Goal: Feedback & Contribution: Leave review/rating

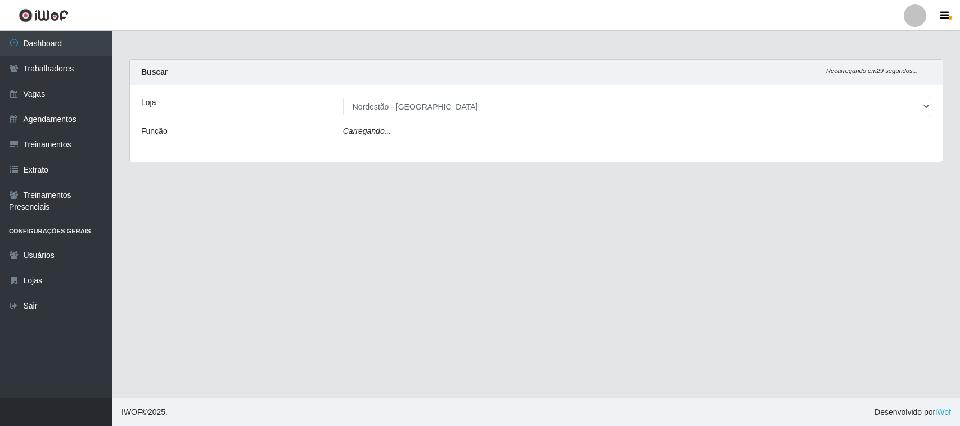
select select "420"
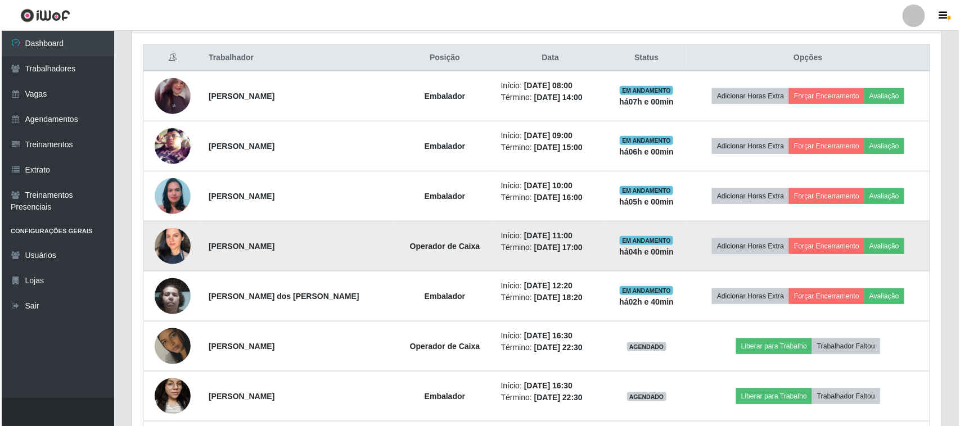
scroll to position [351, 0]
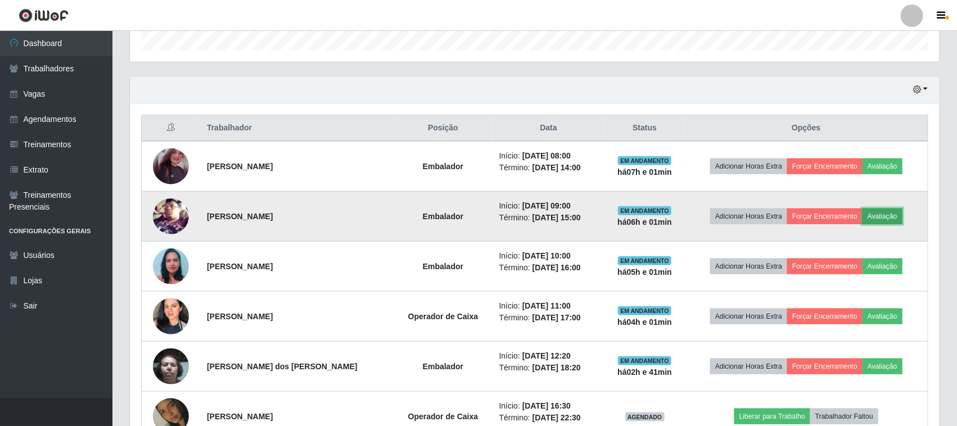
click at [878, 217] on button "Avaliação" at bounding box center [883, 217] width 40 height 16
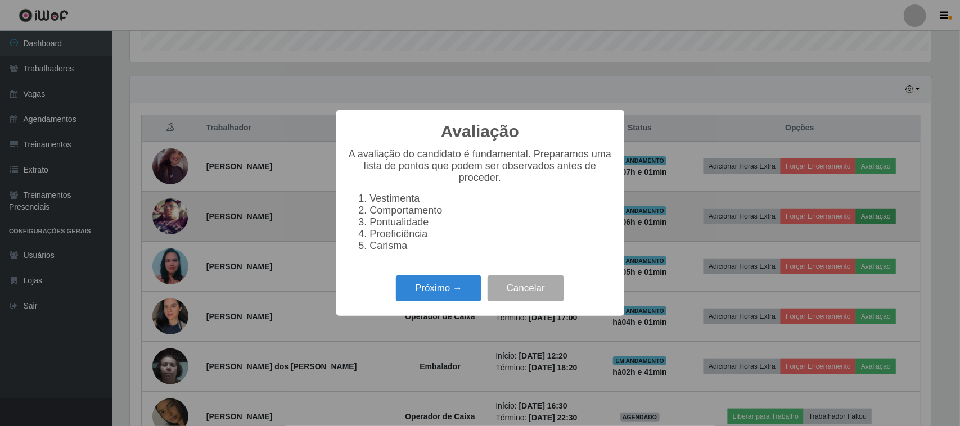
scroll to position [234, 802]
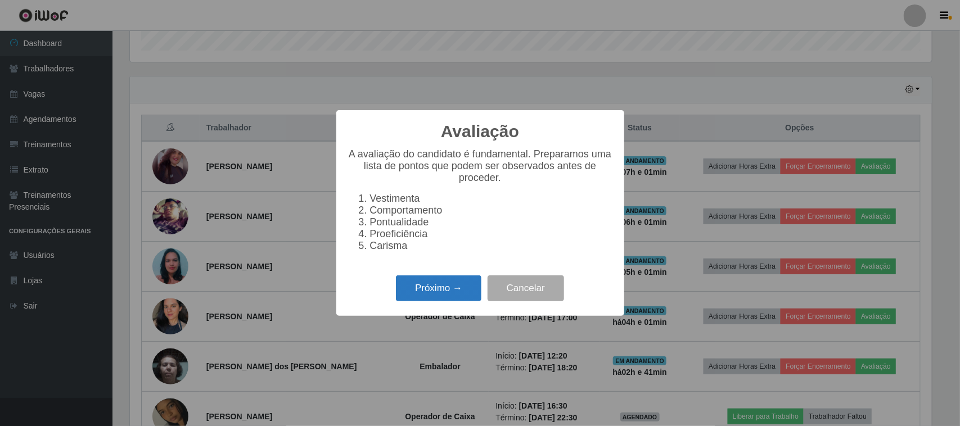
click at [452, 294] on button "Próximo →" at bounding box center [438, 289] width 85 height 26
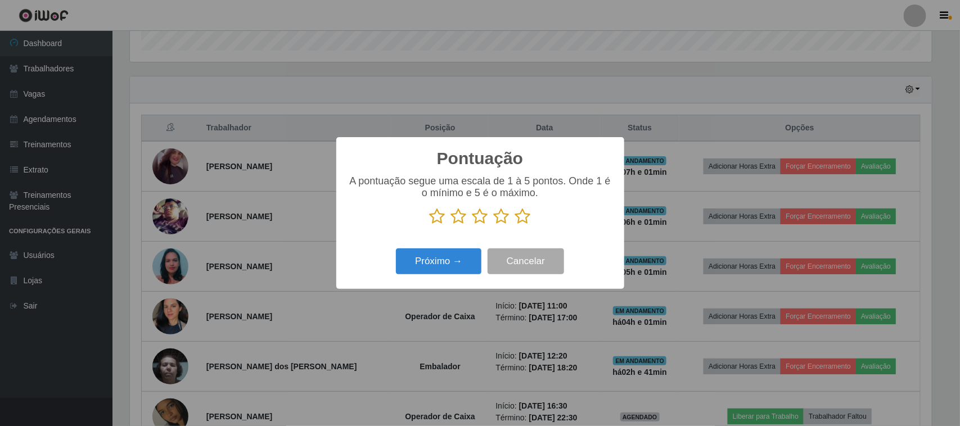
click at [521, 219] on icon at bounding box center [523, 216] width 16 height 17
click at [515, 225] on input "radio" at bounding box center [515, 225] width 0 height 0
click at [457, 263] on button "Próximo →" at bounding box center [438, 262] width 85 height 26
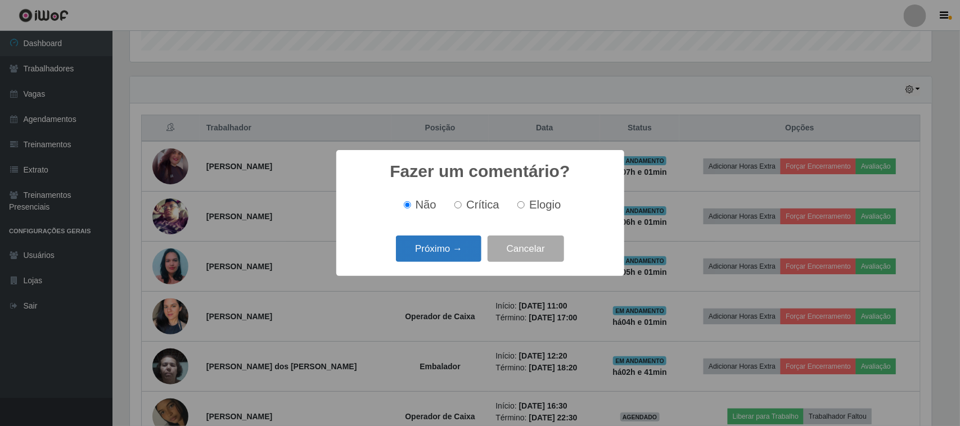
click at [459, 249] on button "Próximo →" at bounding box center [438, 249] width 85 height 26
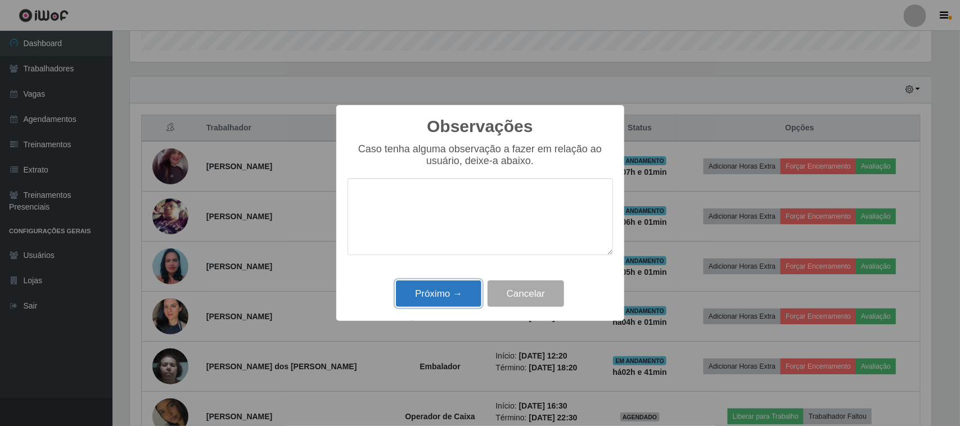
click at [453, 291] on button "Próximo →" at bounding box center [438, 294] width 85 height 26
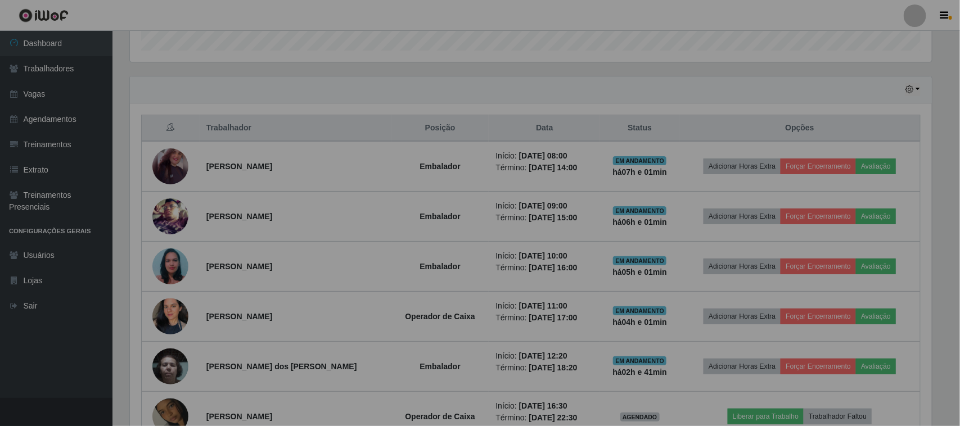
scroll to position [234, 810]
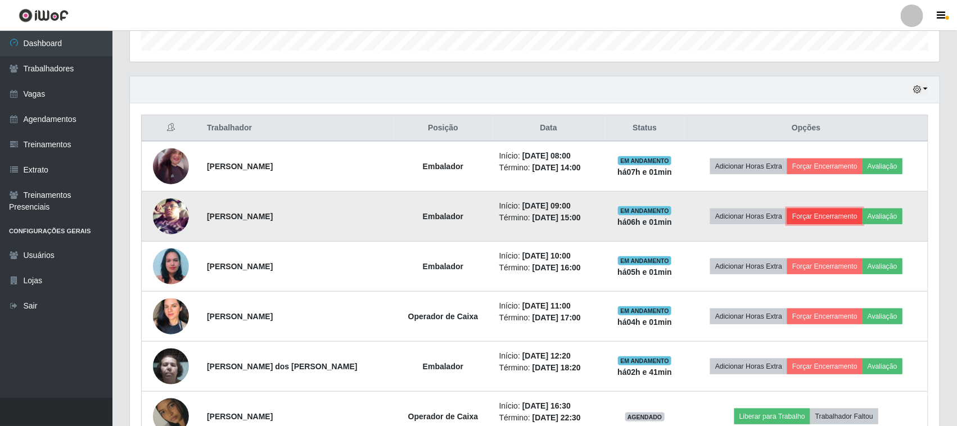
click at [813, 217] on button "Forçar Encerramento" at bounding box center [824, 217] width 75 height 16
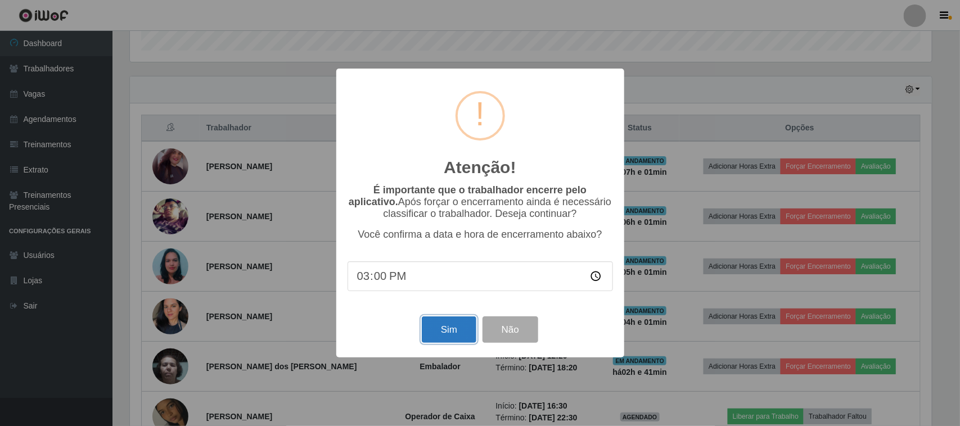
click at [446, 333] on button "Sim" at bounding box center [449, 330] width 55 height 26
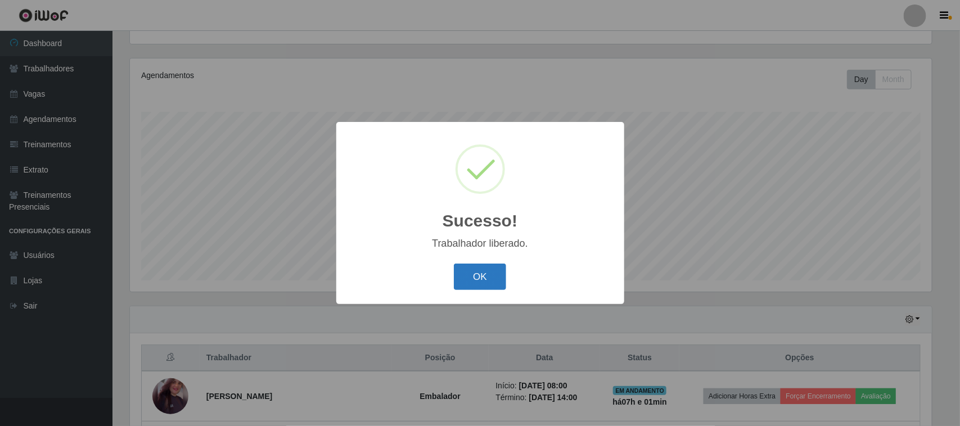
click at [481, 274] on button "OK" at bounding box center [480, 277] width 52 height 26
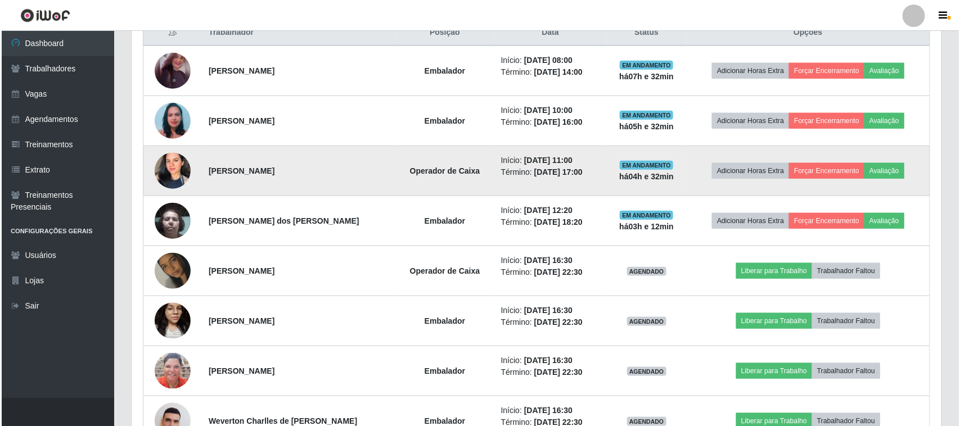
scroll to position [403, 0]
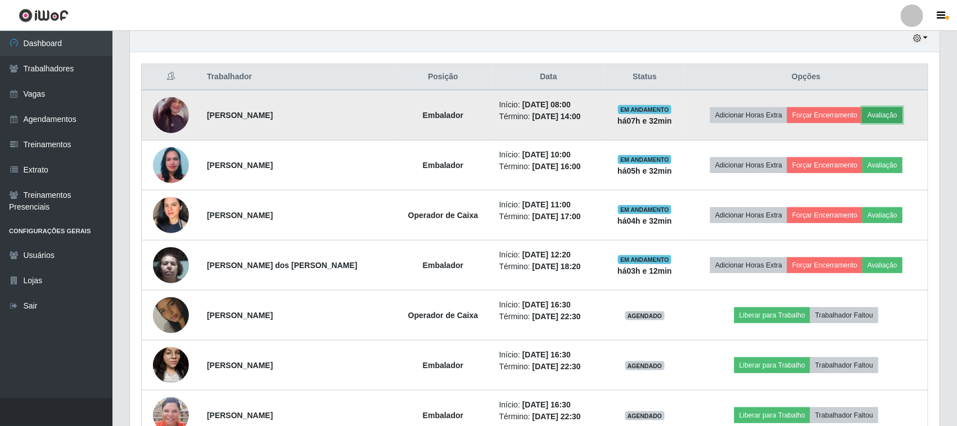
click at [884, 114] on button "Avaliação" at bounding box center [883, 115] width 40 height 16
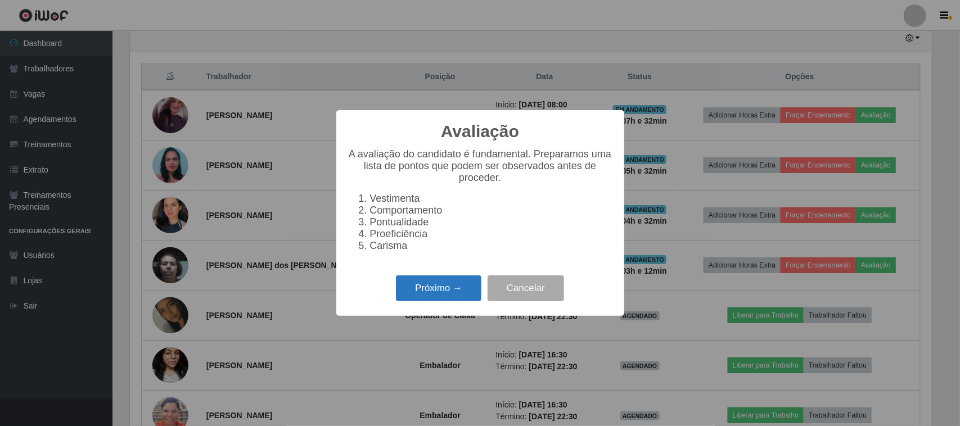
click at [454, 286] on button "Próximo →" at bounding box center [438, 289] width 85 height 26
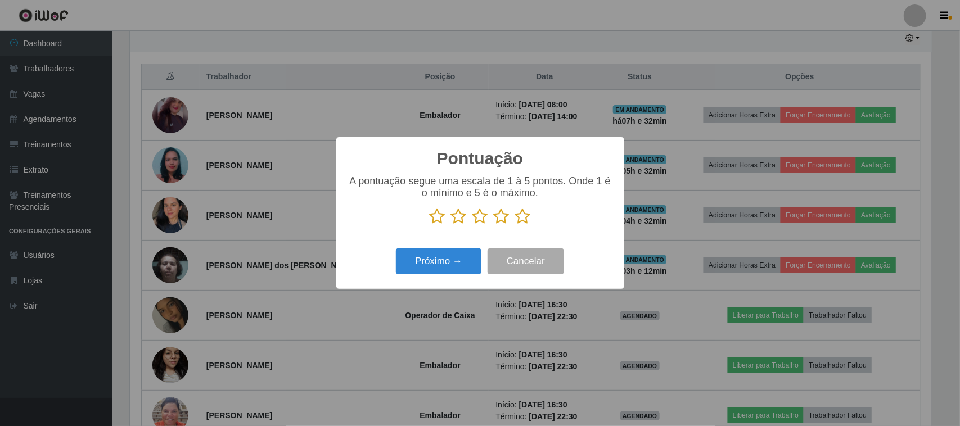
click at [527, 219] on icon at bounding box center [523, 216] width 16 height 17
click at [515, 225] on input "radio" at bounding box center [515, 225] width 0 height 0
click at [462, 254] on button "Próximo →" at bounding box center [438, 262] width 85 height 26
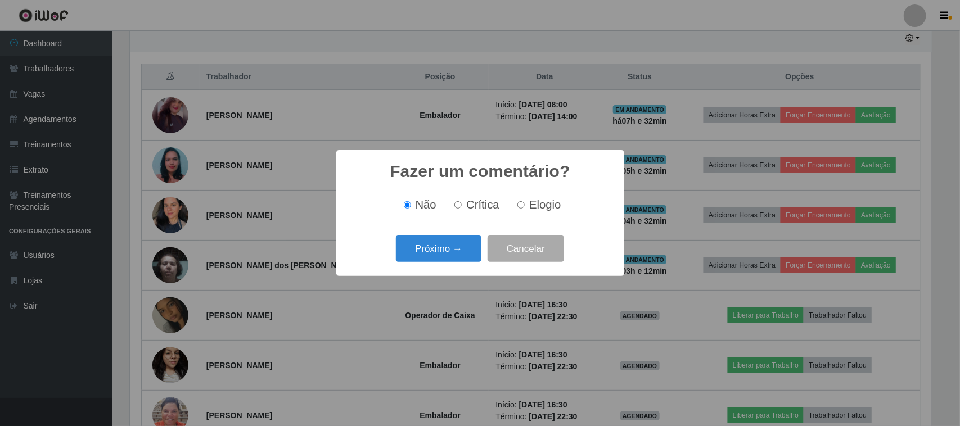
click at [521, 210] on label "Elogio" at bounding box center [537, 205] width 48 height 13
click at [521, 209] on input "Elogio" at bounding box center [520, 204] width 7 height 7
radio input "true"
click at [457, 249] on button "Próximo →" at bounding box center [438, 249] width 85 height 26
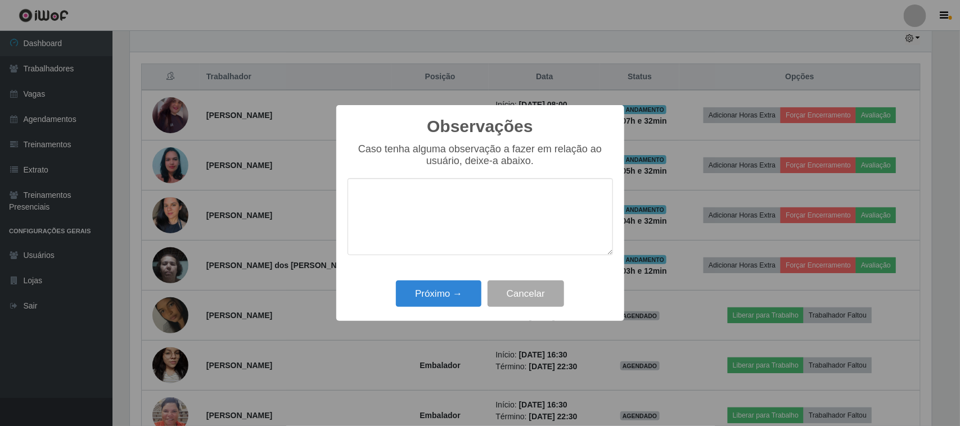
click at [521, 177] on div "Caso tenha alguma observação a fazer em relação ao usuário, deixe-a abaixo." at bounding box center [480, 204] width 265 height 123
drag, startPoint x: 498, startPoint y: 212, endPoint x: 545, endPoint y: 172, distance: 62.6
click at [498, 211] on textarea at bounding box center [480, 216] width 265 height 77
type textarea "pontual"
click at [444, 300] on button "Próximo →" at bounding box center [438, 294] width 85 height 26
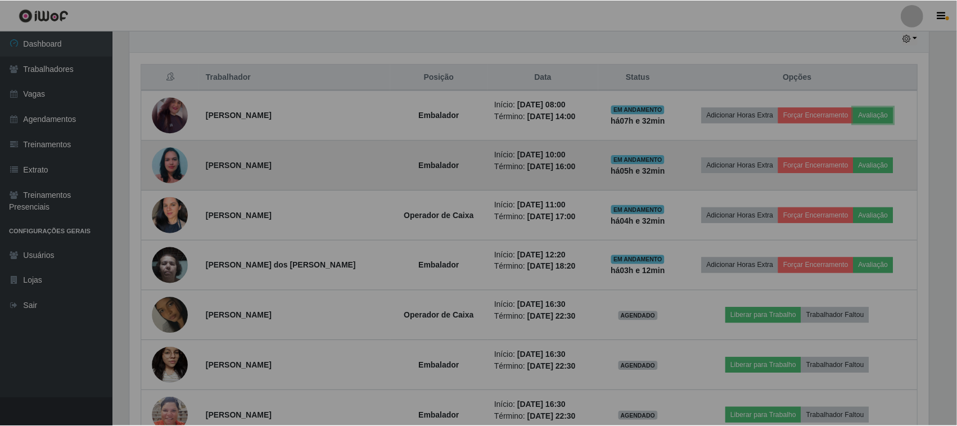
scroll to position [234, 810]
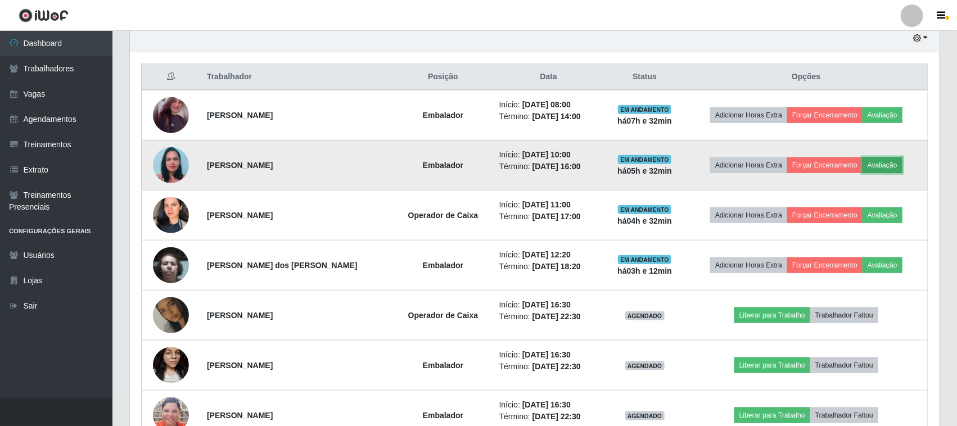
click at [880, 170] on button "Avaliação" at bounding box center [883, 165] width 40 height 16
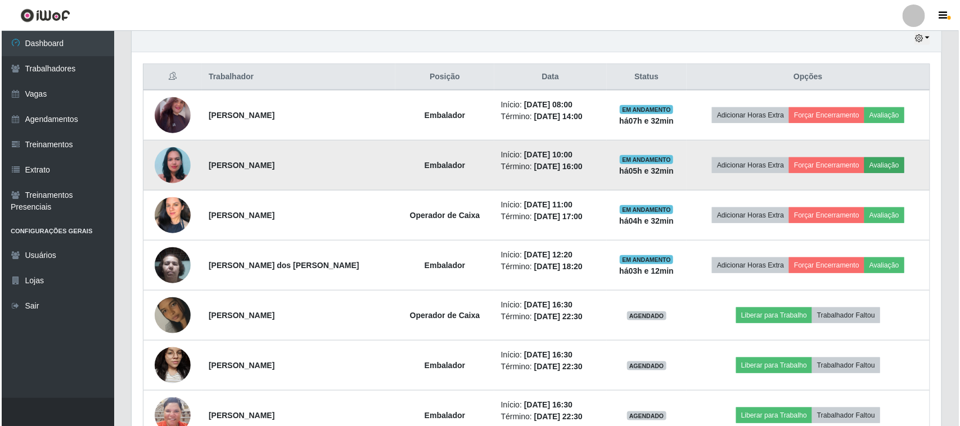
scroll to position [234, 802]
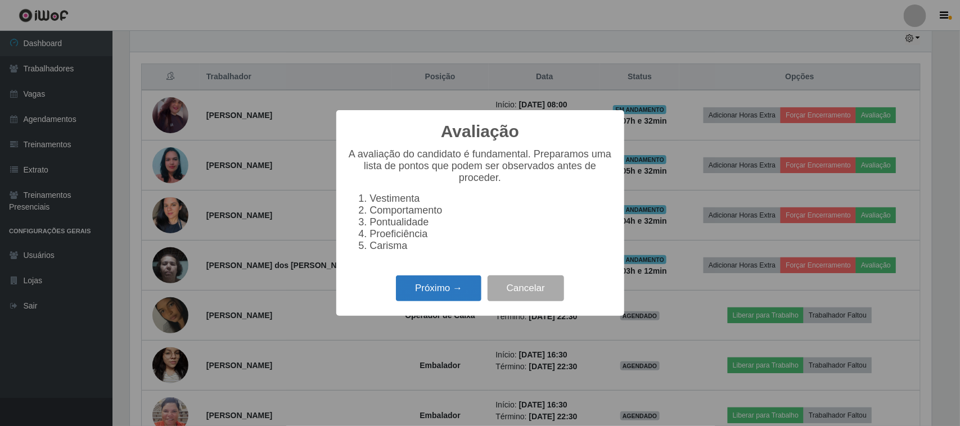
click at [450, 297] on button "Próximo →" at bounding box center [438, 289] width 85 height 26
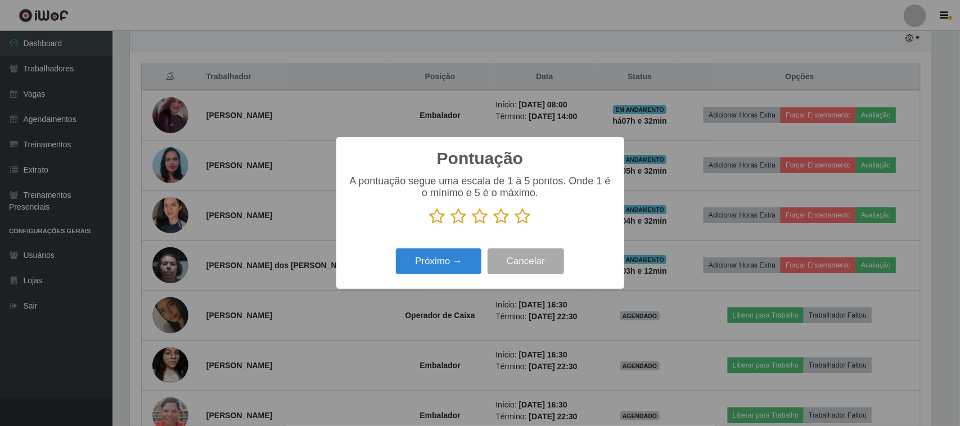
click at [522, 219] on icon at bounding box center [523, 216] width 16 height 17
click at [515, 225] on input "radio" at bounding box center [515, 225] width 0 height 0
click at [456, 263] on button "Próximo →" at bounding box center [438, 262] width 85 height 26
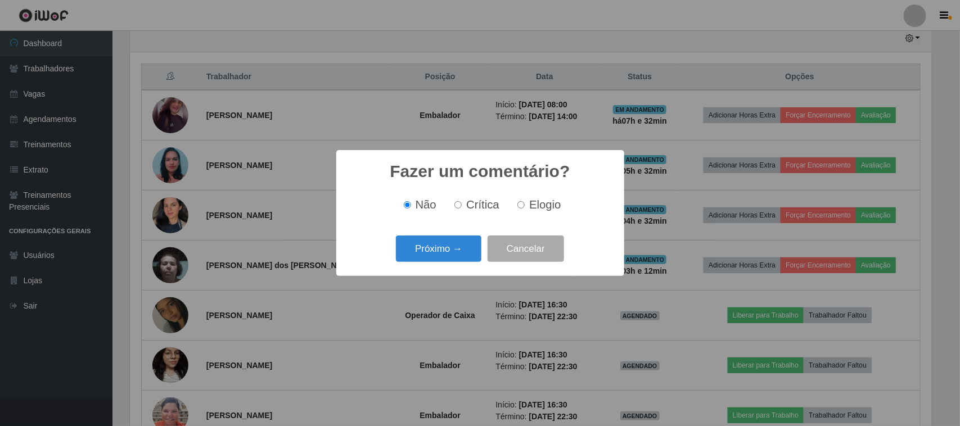
click at [522, 207] on input "Elogio" at bounding box center [520, 204] width 7 height 7
radio input "true"
click at [453, 256] on button "Próximo →" at bounding box center [438, 249] width 85 height 26
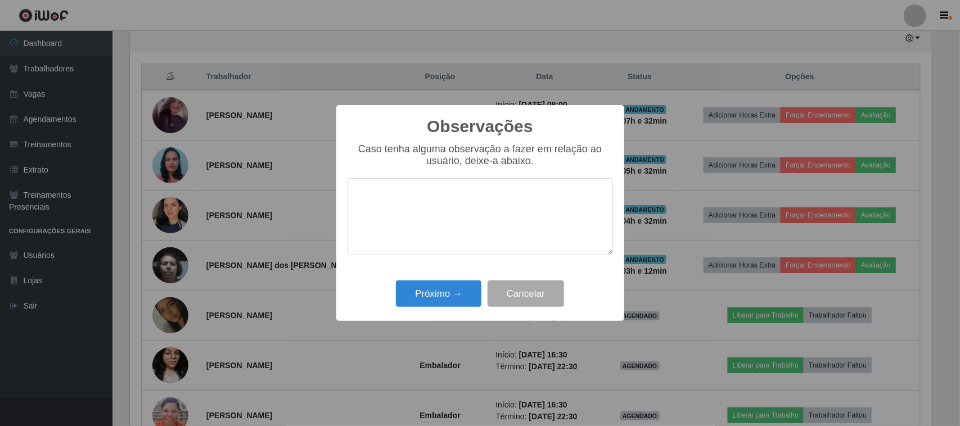
click at [501, 209] on textarea at bounding box center [480, 216] width 265 height 77
type textarea "pontual"
click at [464, 287] on button "Próximo →" at bounding box center [438, 294] width 85 height 26
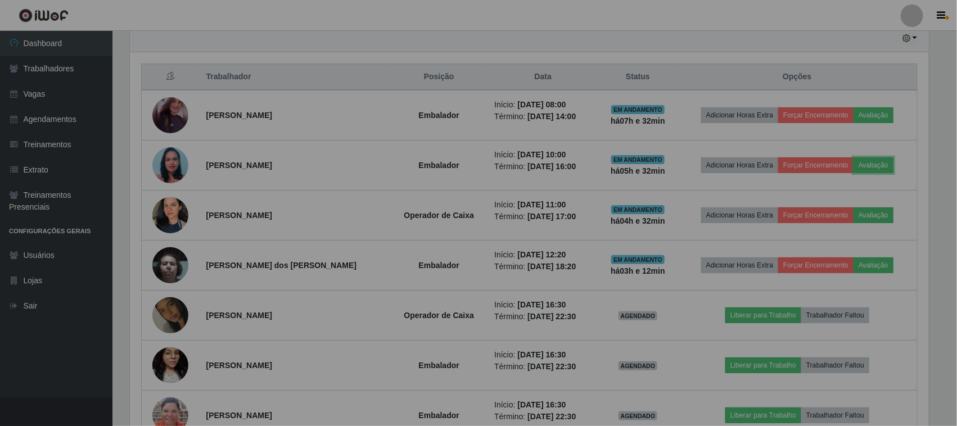
scroll to position [234, 810]
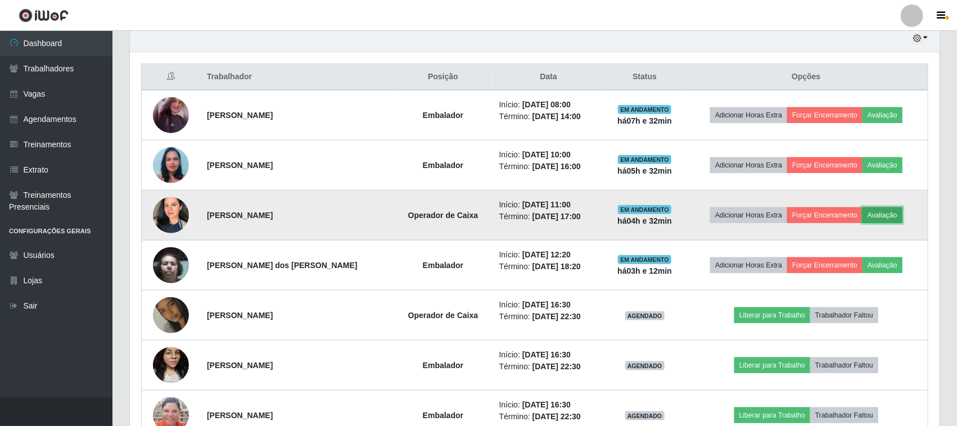
click at [873, 214] on button "Avaliação" at bounding box center [883, 216] width 40 height 16
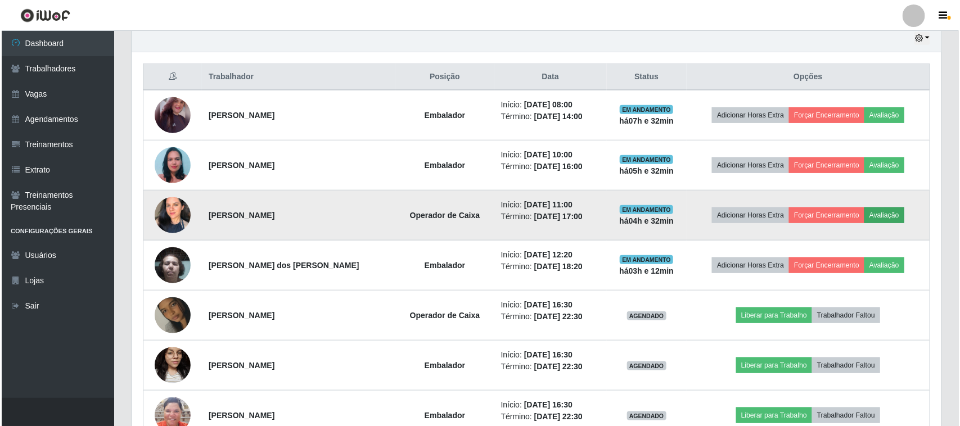
scroll to position [234, 802]
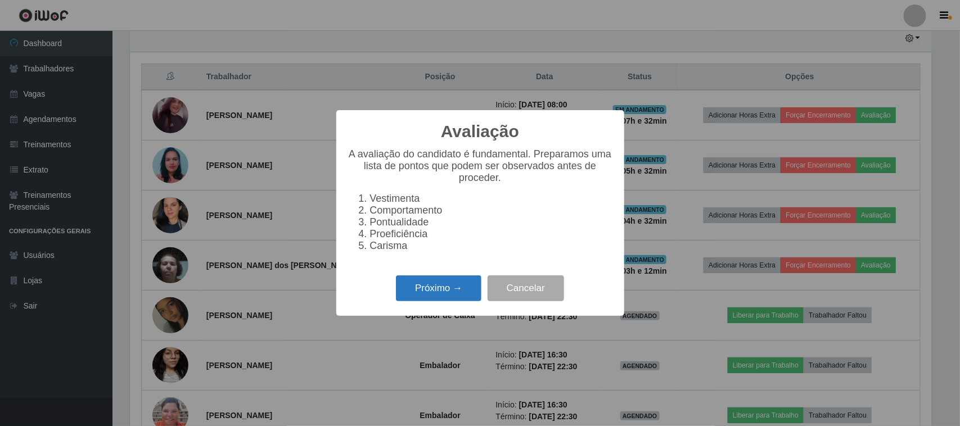
click at [421, 296] on button "Próximo →" at bounding box center [438, 289] width 85 height 26
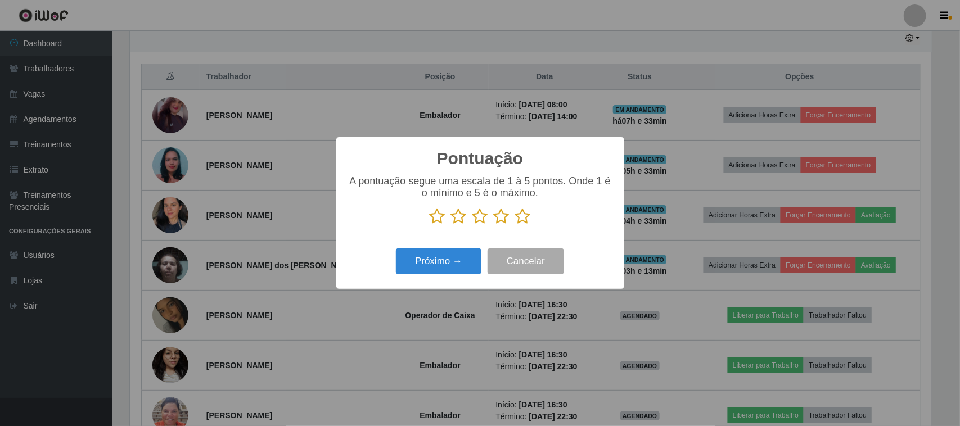
click at [531, 220] on p at bounding box center [480, 216] width 265 height 17
click at [524, 222] on icon at bounding box center [523, 216] width 16 height 17
click at [515, 225] on input "radio" at bounding box center [515, 225] width 0 height 0
click at [460, 254] on button "Próximo →" at bounding box center [438, 262] width 85 height 26
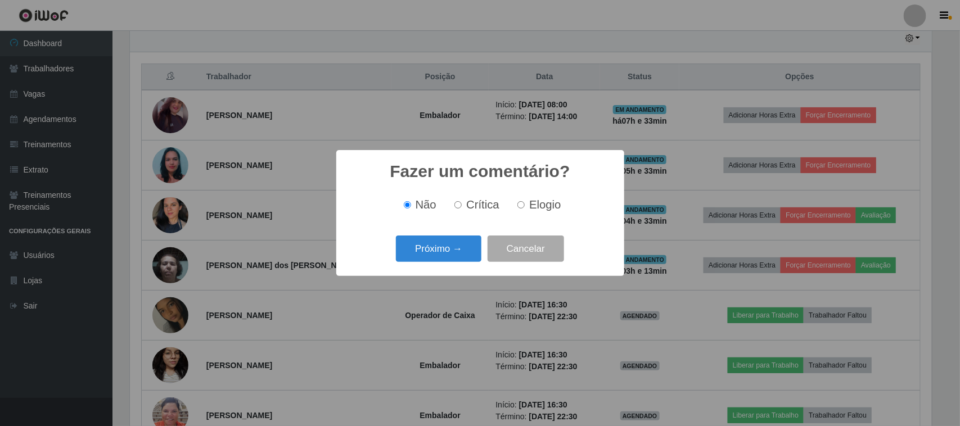
click at [527, 211] on label "Elogio" at bounding box center [537, 205] width 48 height 13
click at [525, 209] on input "Elogio" at bounding box center [520, 204] width 7 height 7
radio input "true"
click at [454, 252] on button "Próximo →" at bounding box center [438, 249] width 85 height 26
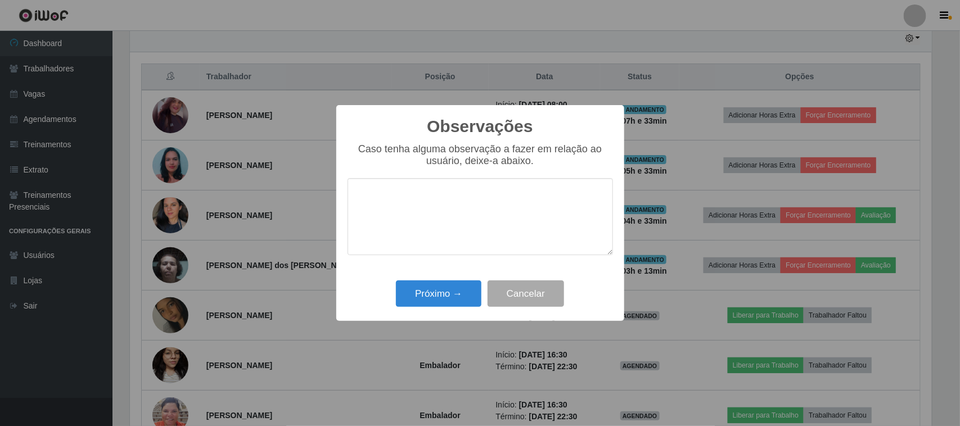
click at [516, 215] on textarea at bounding box center [480, 216] width 265 height 77
type textarea "pontual"
click at [445, 288] on button "Próximo →" at bounding box center [438, 294] width 85 height 26
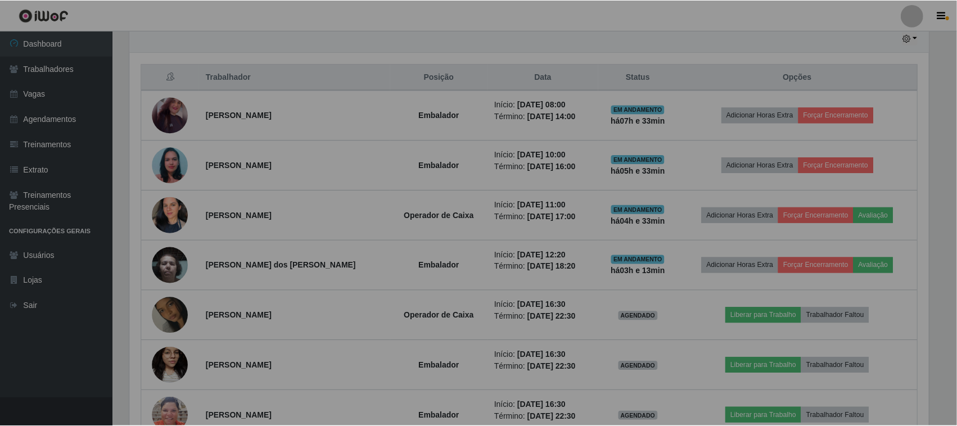
scroll to position [234, 810]
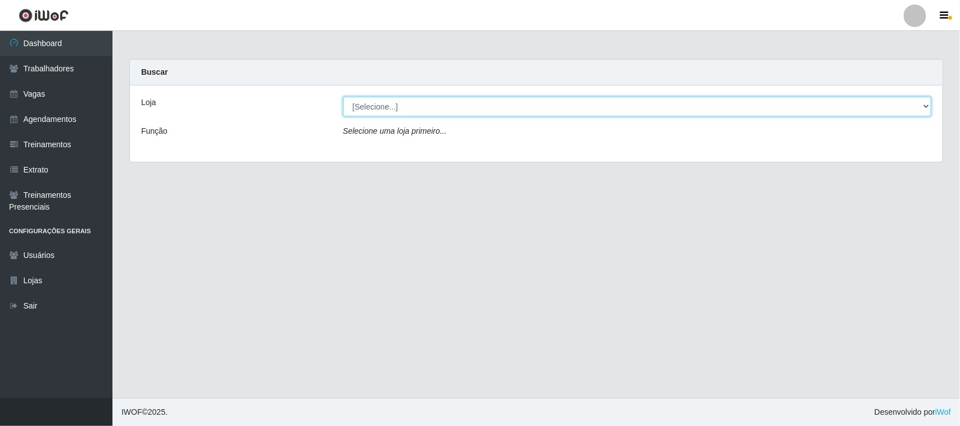
drag, startPoint x: 411, startPoint y: 102, endPoint x: 411, endPoint y: 110, distance: 7.3
click at [411, 102] on select "[Selecione...] Nordestão - [GEOGRAPHIC_DATA]" at bounding box center [637, 107] width 588 height 20
select select "420"
click at [343, 97] on select "[Selecione...] Nordestão - [GEOGRAPHIC_DATA]" at bounding box center [637, 107] width 588 height 20
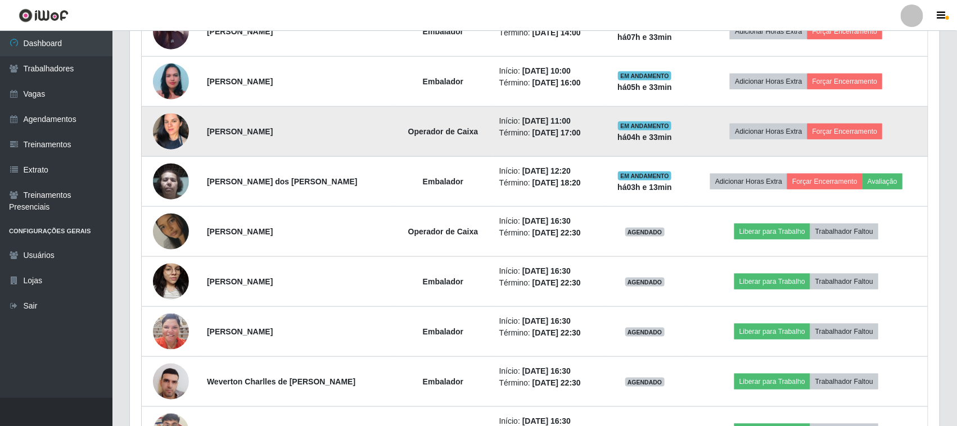
scroll to position [351, 0]
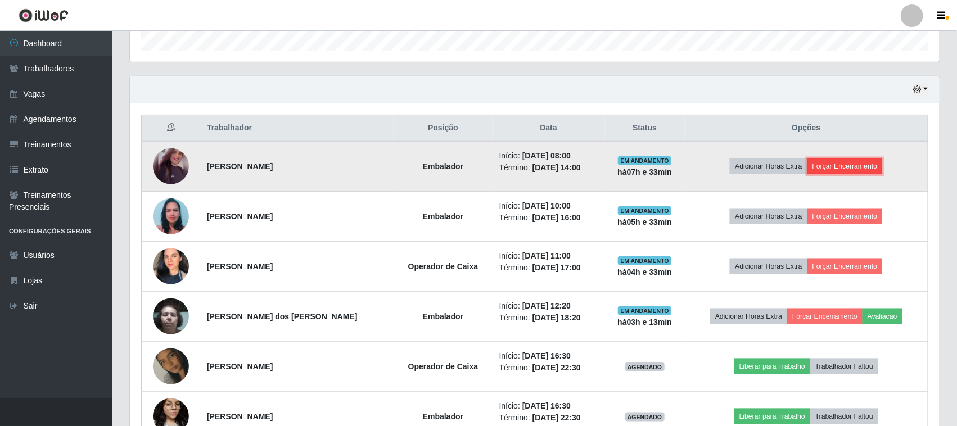
click at [872, 159] on button "Forçar Encerramento" at bounding box center [845, 167] width 75 height 16
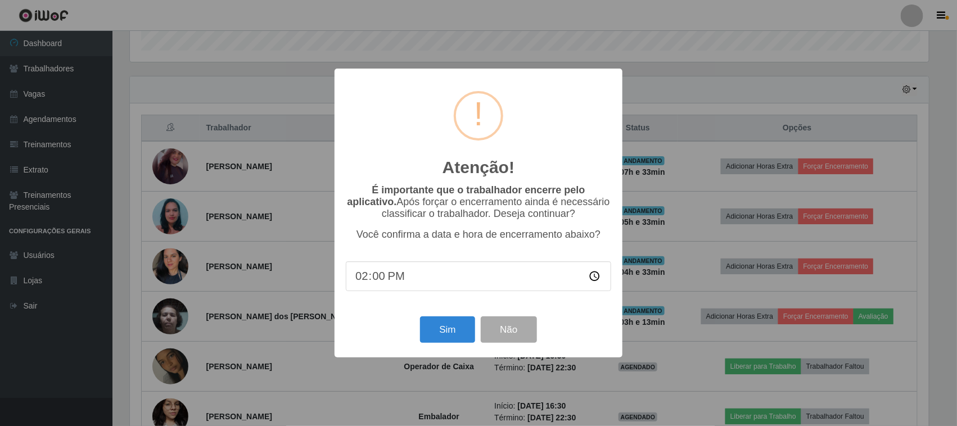
scroll to position [234, 802]
click at [441, 339] on button "Sim" at bounding box center [449, 330] width 55 height 26
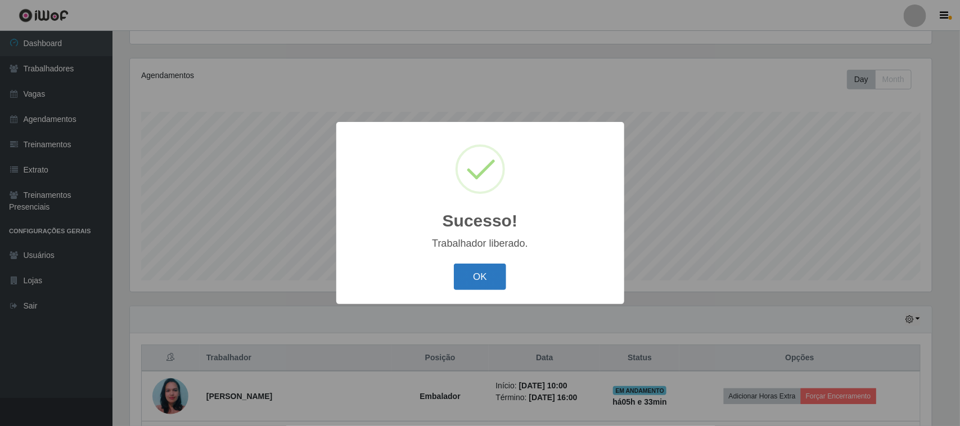
click at [487, 278] on button "OK" at bounding box center [480, 277] width 52 height 26
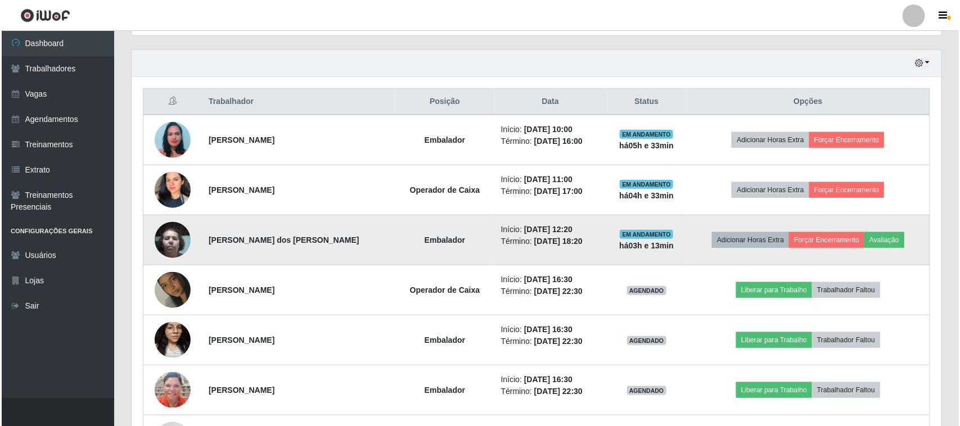
scroll to position [403, 0]
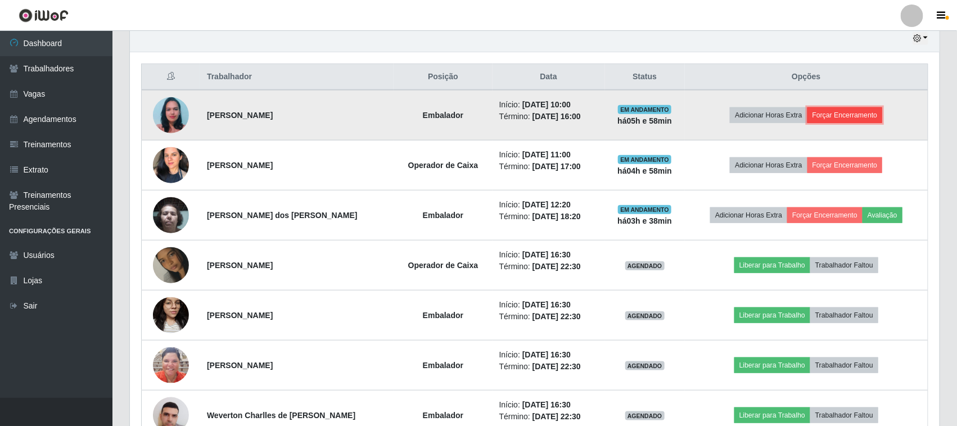
click at [847, 114] on button "Forçar Encerramento" at bounding box center [845, 115] width 75 height 16
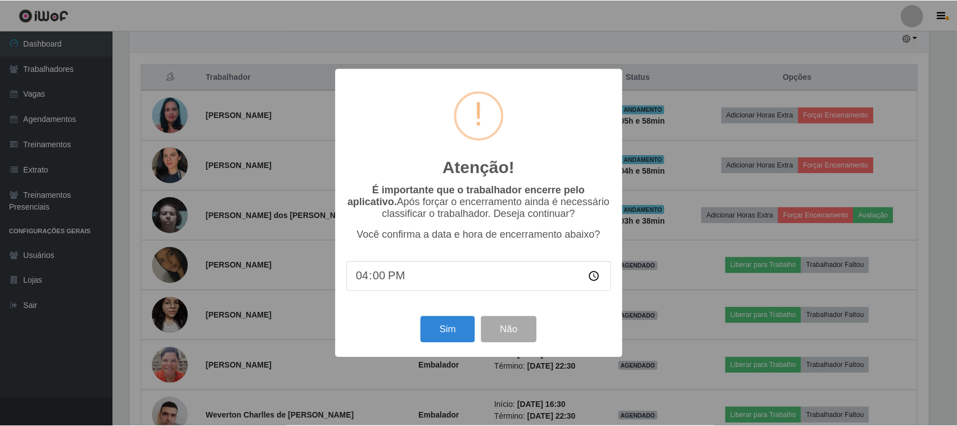
scroll to position [234, 802]
click at [440, 336] on button "Sim" at bounding box center [449, 330] width 55 height 26
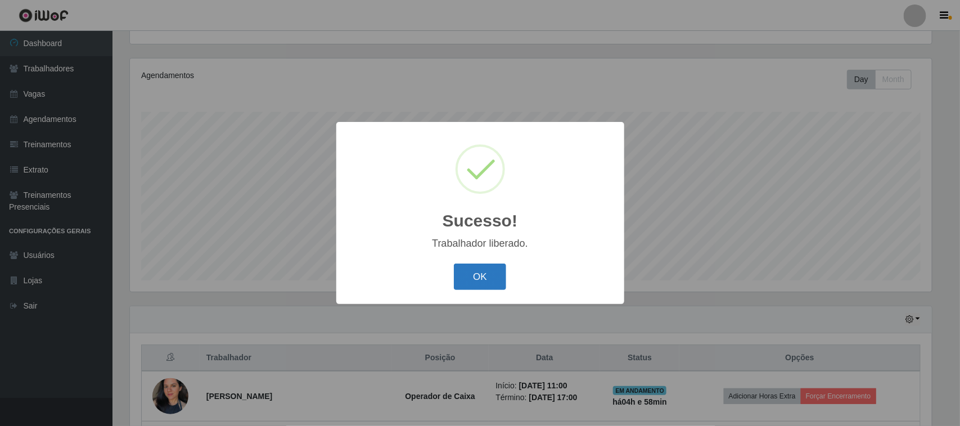
click at [471, 276] on button "OK" at bounding box center [480, 277] width 52 height 26
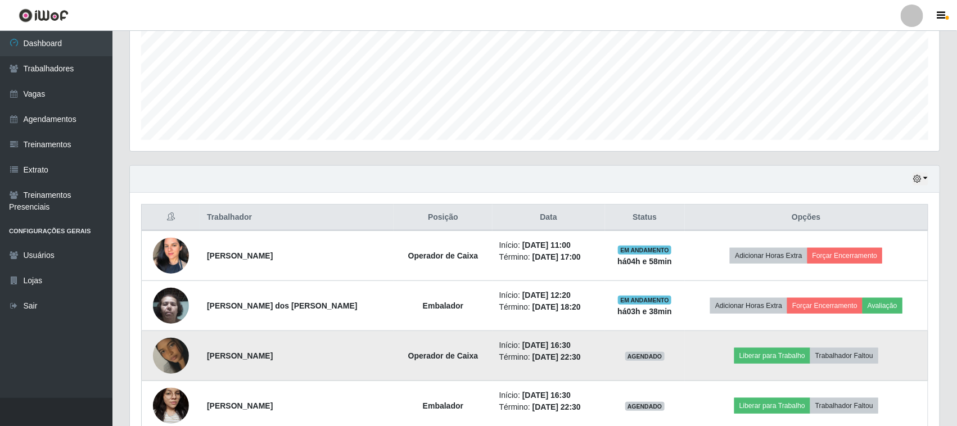
scroll to position [332, 0]
